Goal: Check status

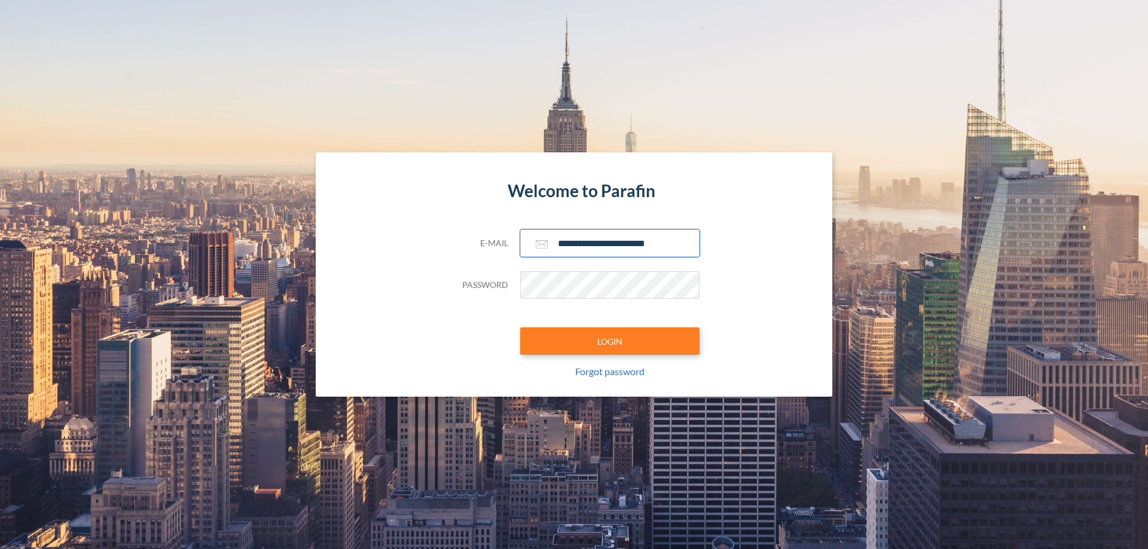
type input "**********"
click at [610, 341] on button "LOGIN" at bounding box center [609, 342] width 179 height 28
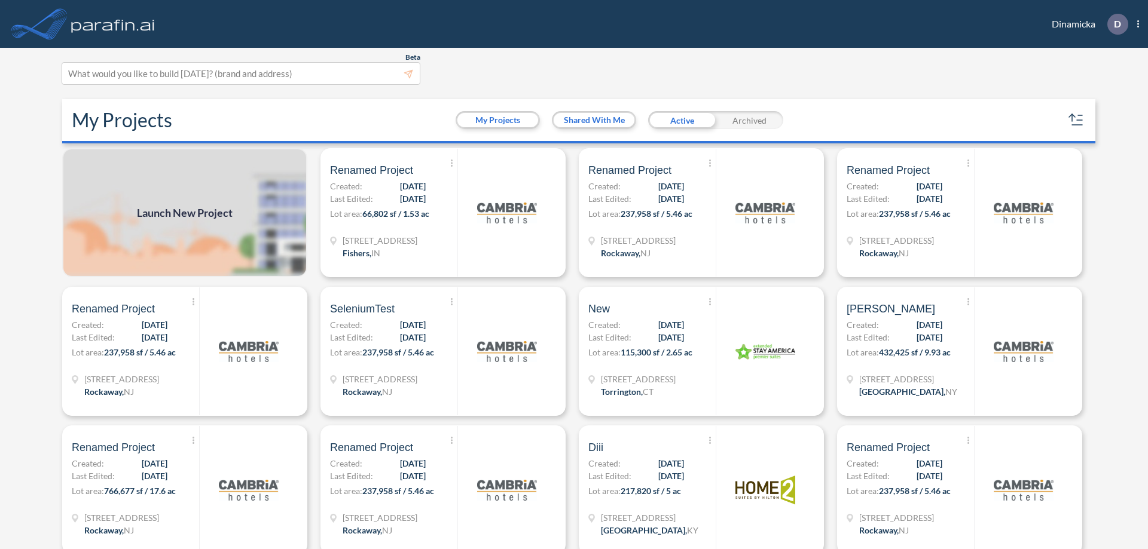
scroll to position [3, 0]
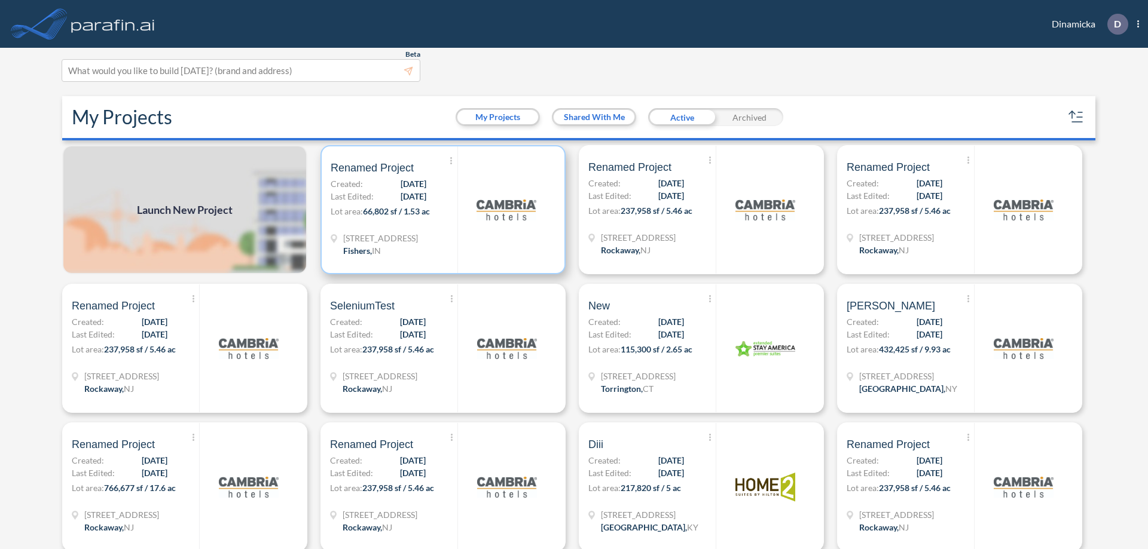
click at [441, 210] on p "Lot area: 66,802 sf / 1.53 ac" at bounding box center [394, 213] width 127 height 17
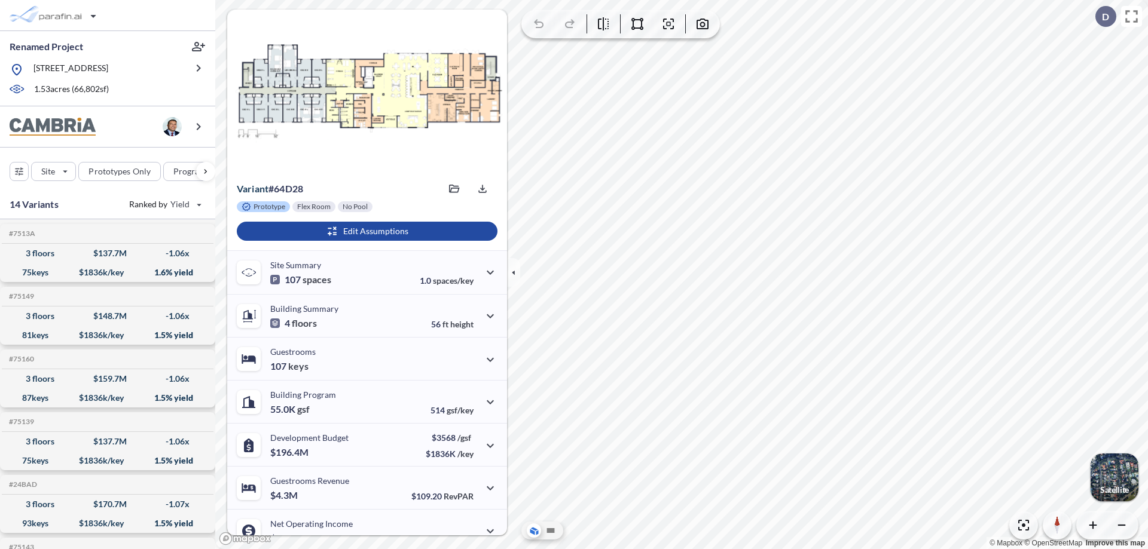
scroll to position [60, 0]
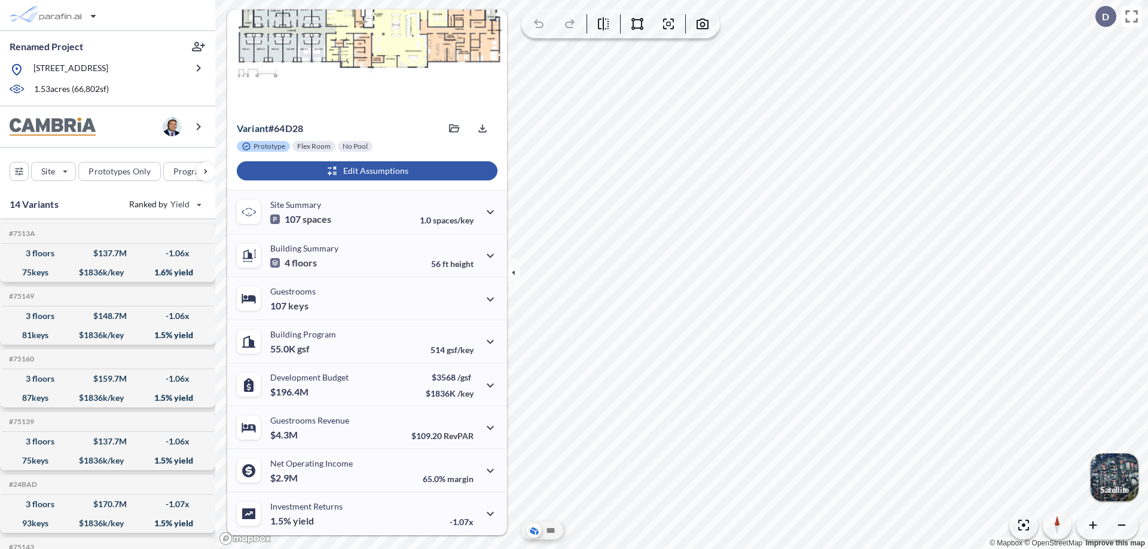
click at [365, 171] on div "button" at bounding box center [367, 170] width 261 height 19
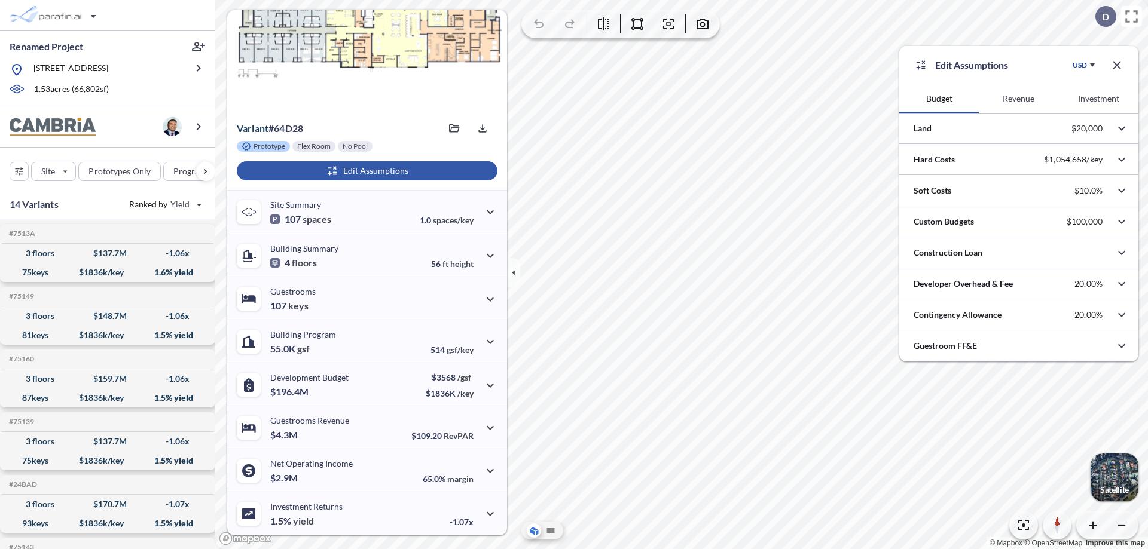
click at [1098, 99] on button "Investment" at bounding box center [1099, 98] width 80 height 29
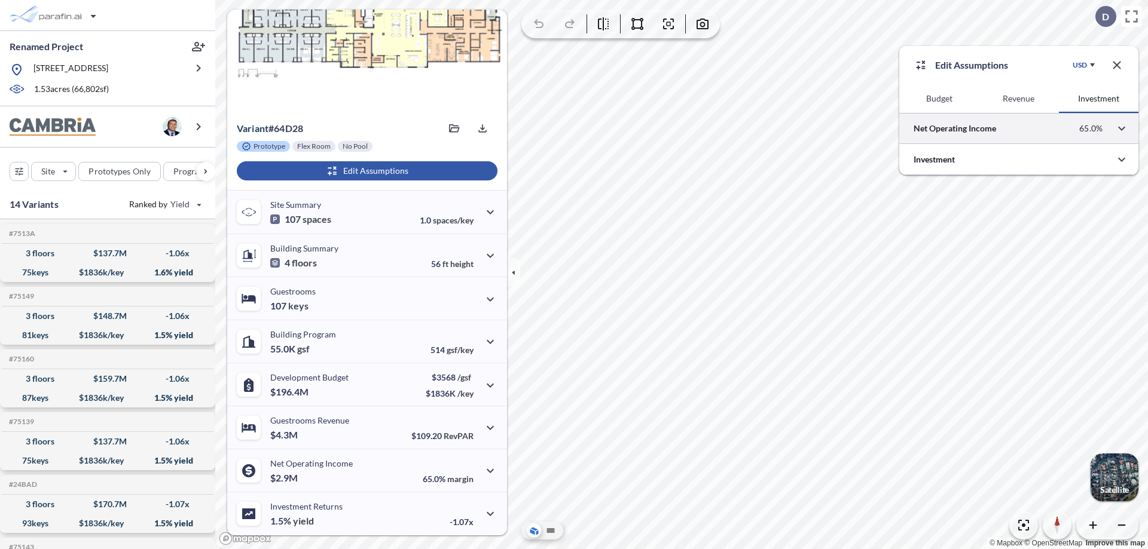
click at [1019, 129] on div at bounding box center [1018, 128] width 239 height 30
